Goal: Entertainment & Leisure: Consume media (video, audio)

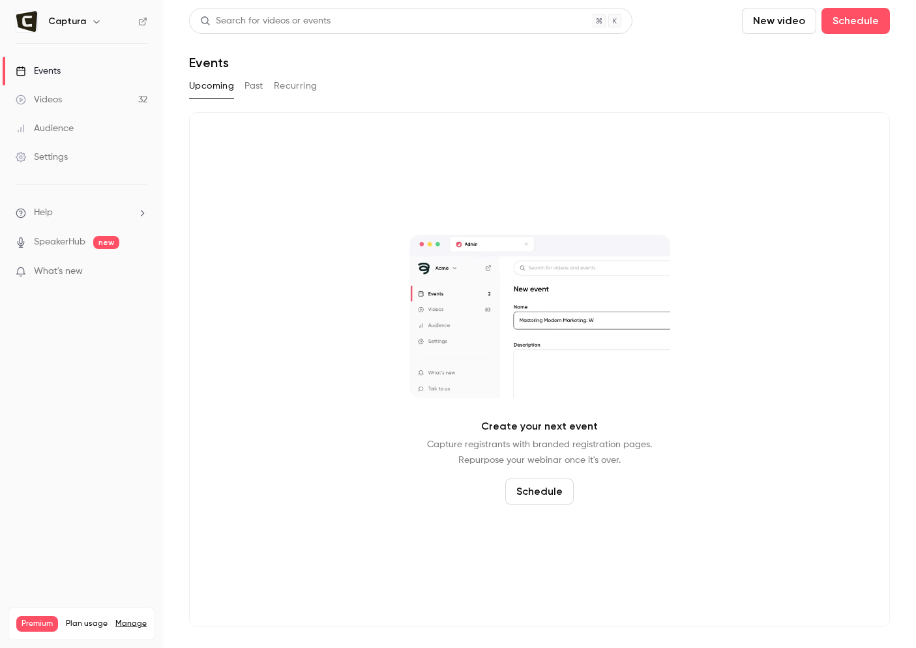
click at [441, 351] on video at bounding box center [539, 316] width 261 height 163
click at [128, 98] on link "Videos 32" at bounding box center [81, 99] width 163 height 29
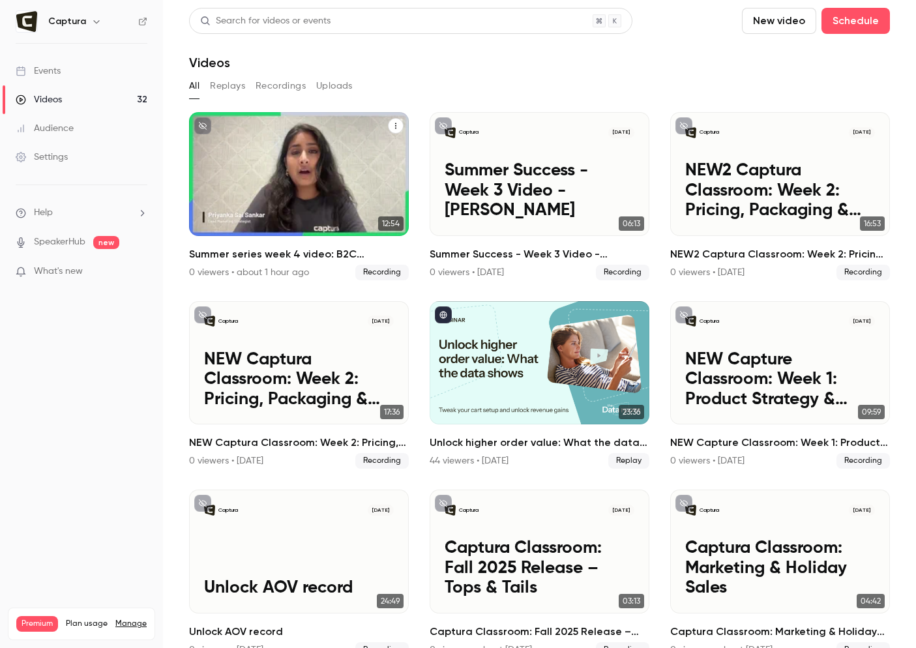
click at [357, 252] on h2 "Summer series week 4 video: B2C marketing v2" at bounding box center [299, 254] width 220 height 16
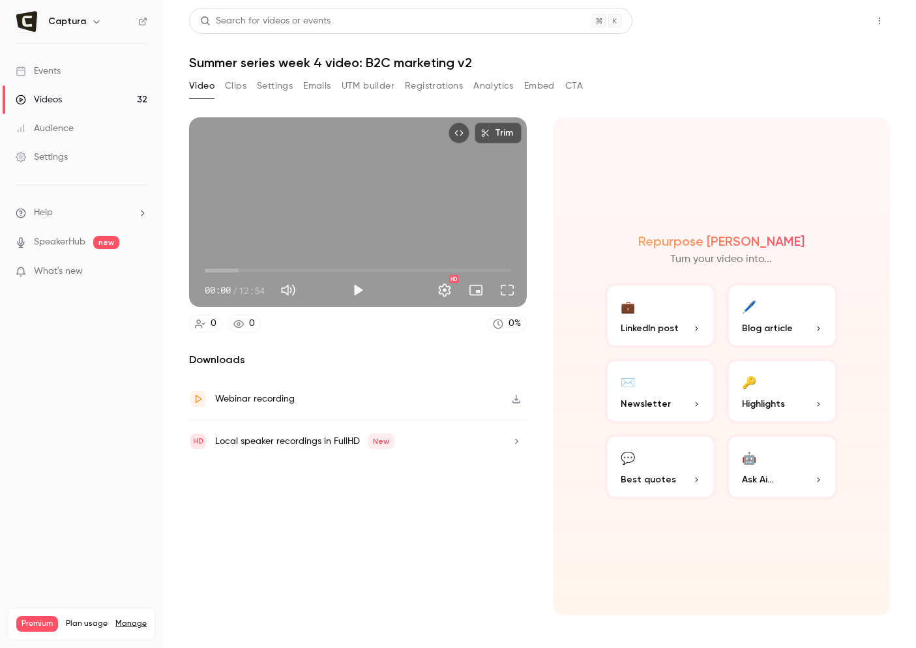
click at [825, 14] on button "Share" at bounding box center [833, 21] width 52 height 26
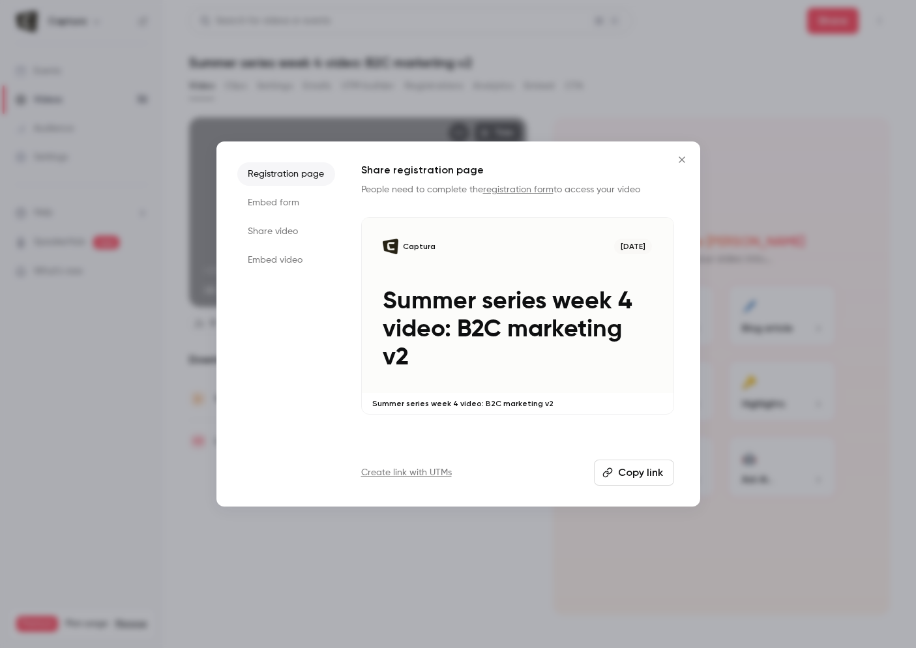
click at [607, 476] on icon "button" at bounding box center [607, 473] width 10 height 10
click at [413, 406] on p "Summer series week 4 video: B2C marketing v2" at bounding box center [517, 403] width 291 height 10
click at [611, 468] on icon "button" at bounding box center [607, 473] width 10 height 10
